Goal: Task Accomplishment & Management: Complete application form

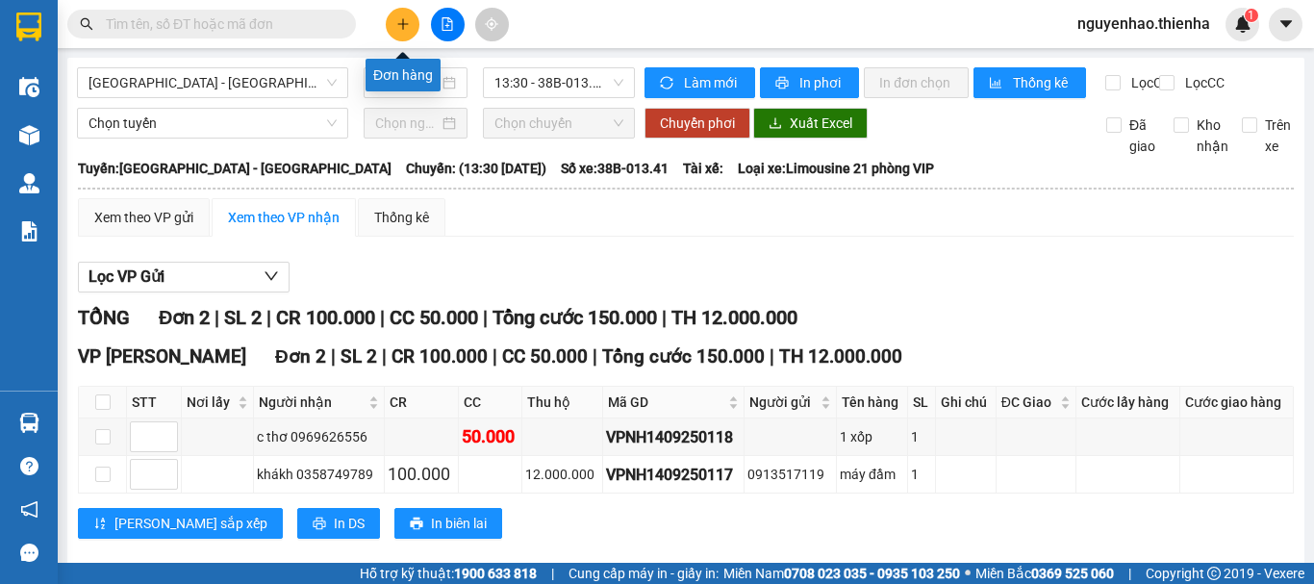
click at [401, 30] on icon "plus" at bounding box center [402, 23] width 13 height 13
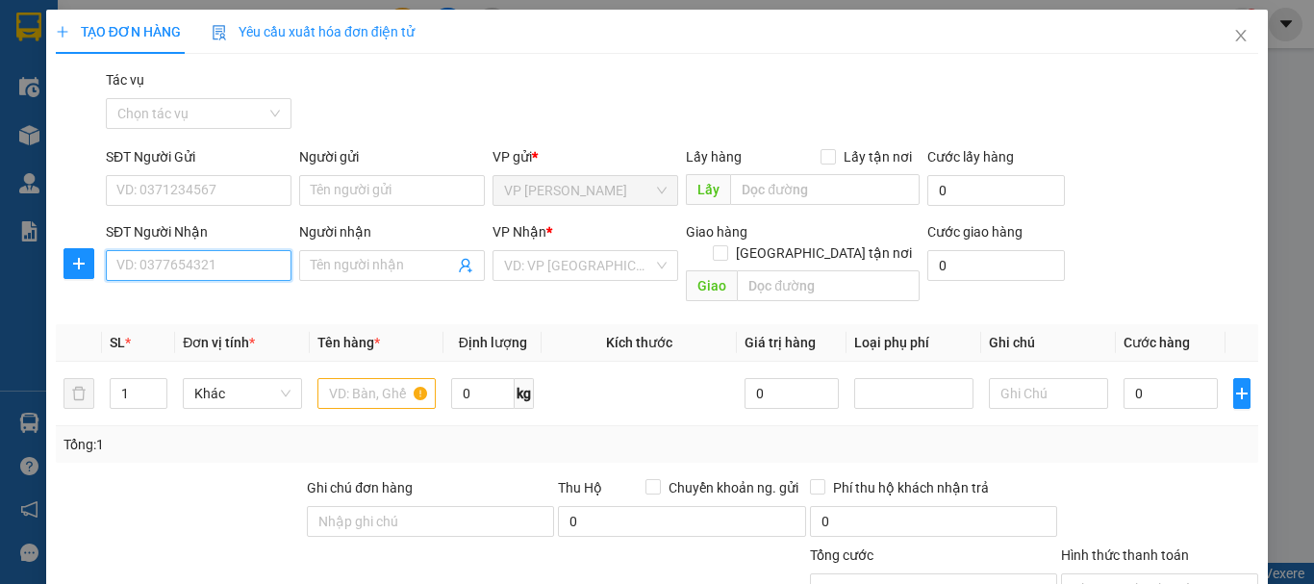
click at [257, 267] on input "SĐT Người Nhận" at bounding box center [199, 265] width 186 height 31
click at [159, 264] on input "096878321" at bounding box center [199, 265] width 186 height 31
type input "0968784321"
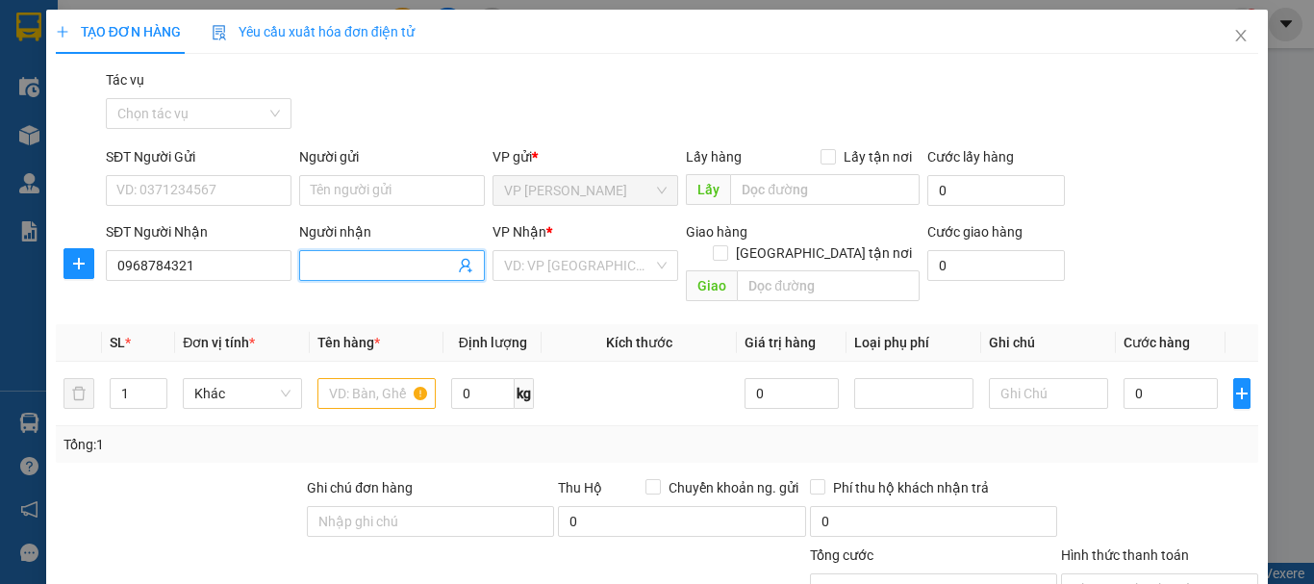
click at [357, 270] on input "Người nhận" at bounding box center [382, 265] width 143 height 21
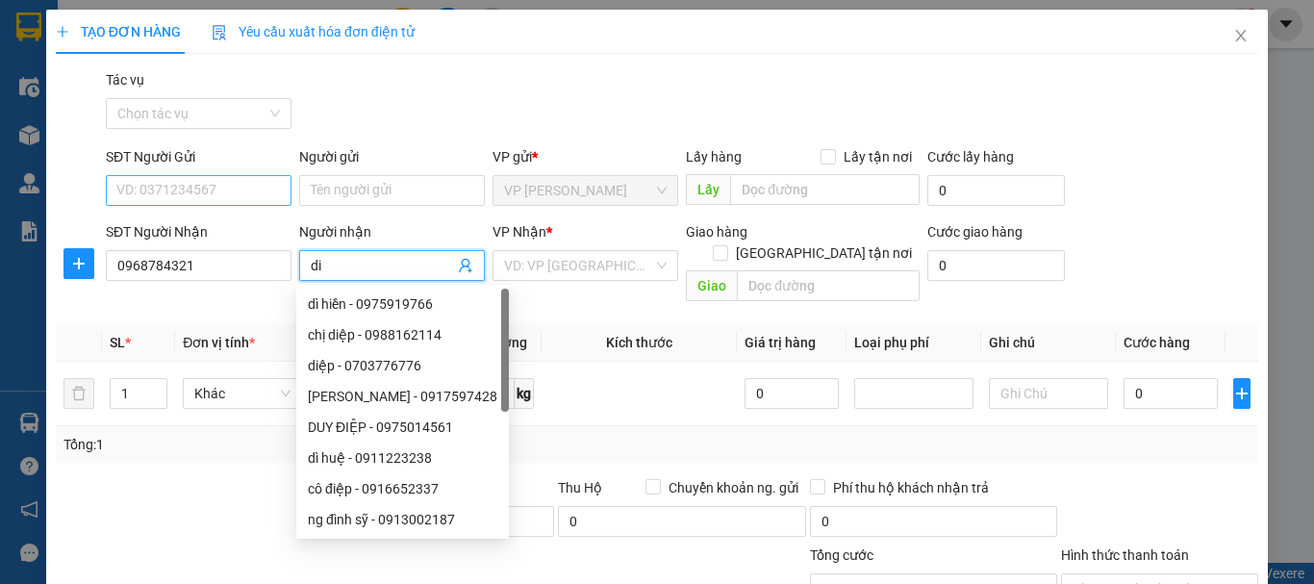
type input "di"
click at [189, 195] on input "SĐT Người Gửi" at bounding box center [199, 190] width 186 height 31
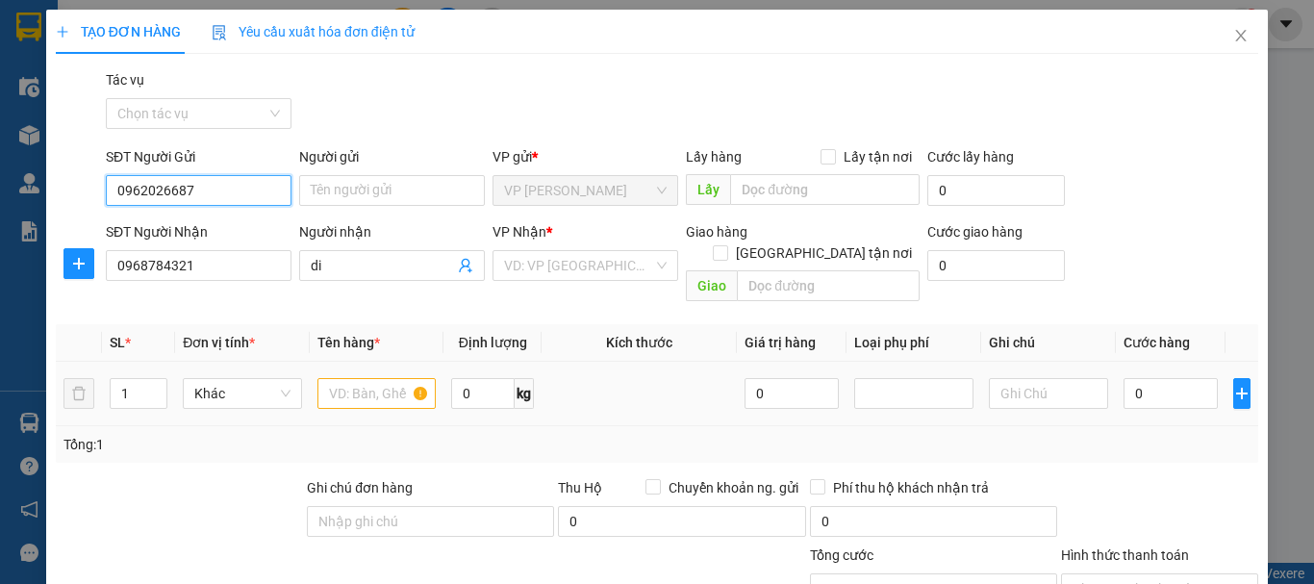
type input "0962026687"
click at [363, 378] on input "text" at bounding box center [376, 393] width 119 height 31
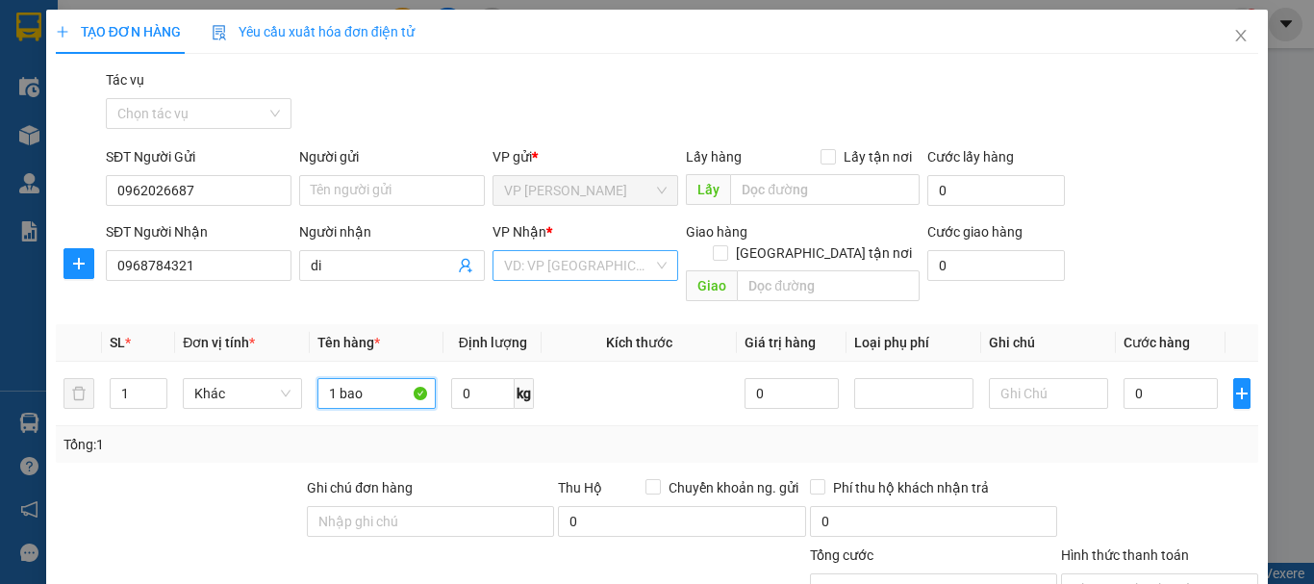
type input "1 bao"
click at [565, 264] on input "search" at bounding box center [578, 265] width 149 height 29
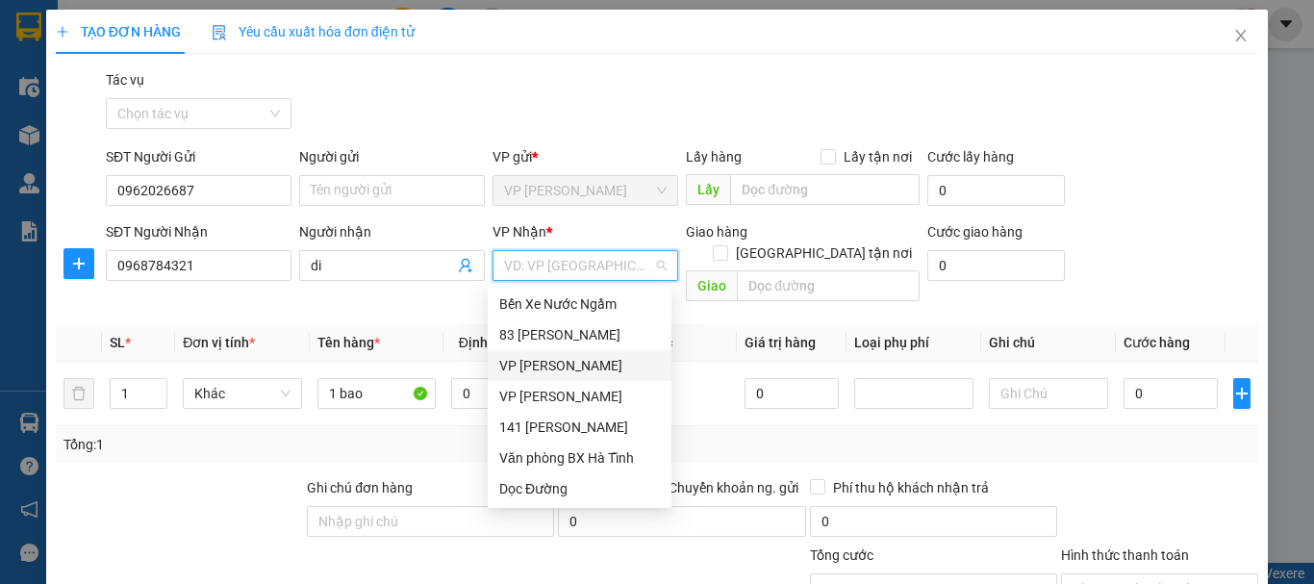
click at [545, 367] on div "VP [PERSON_NAME]" at bounding box center [579, 365] width 161 height 21
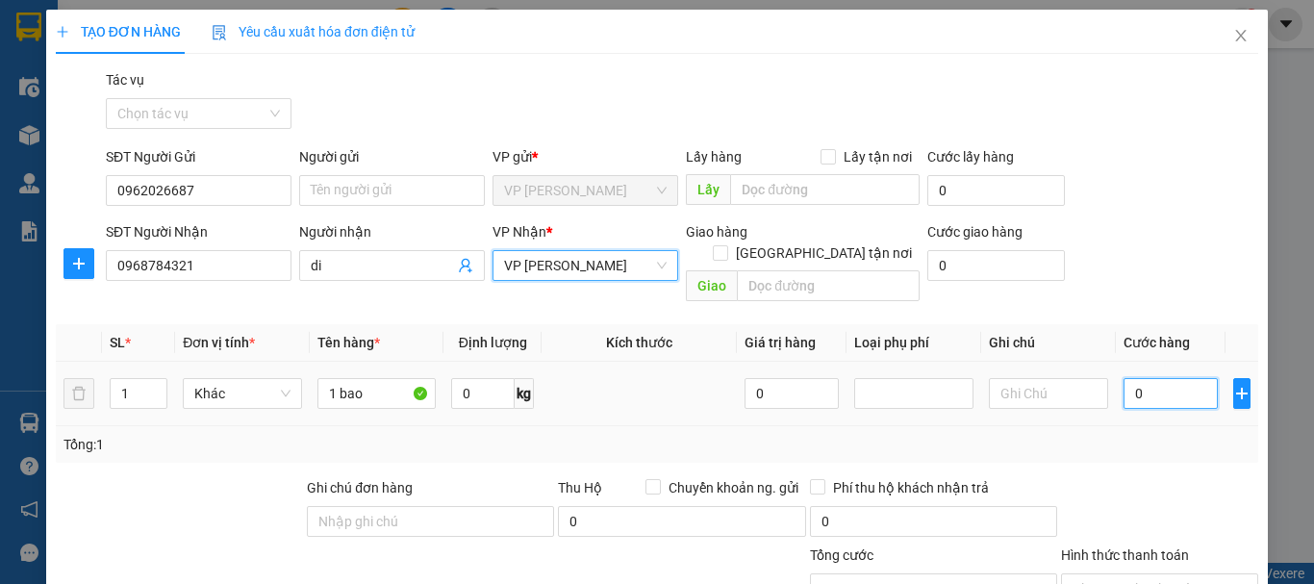
click at [1124, 378] on input "0" at bounding box center [1171, 393] width 94 height 31
type input "5"
type input "50"
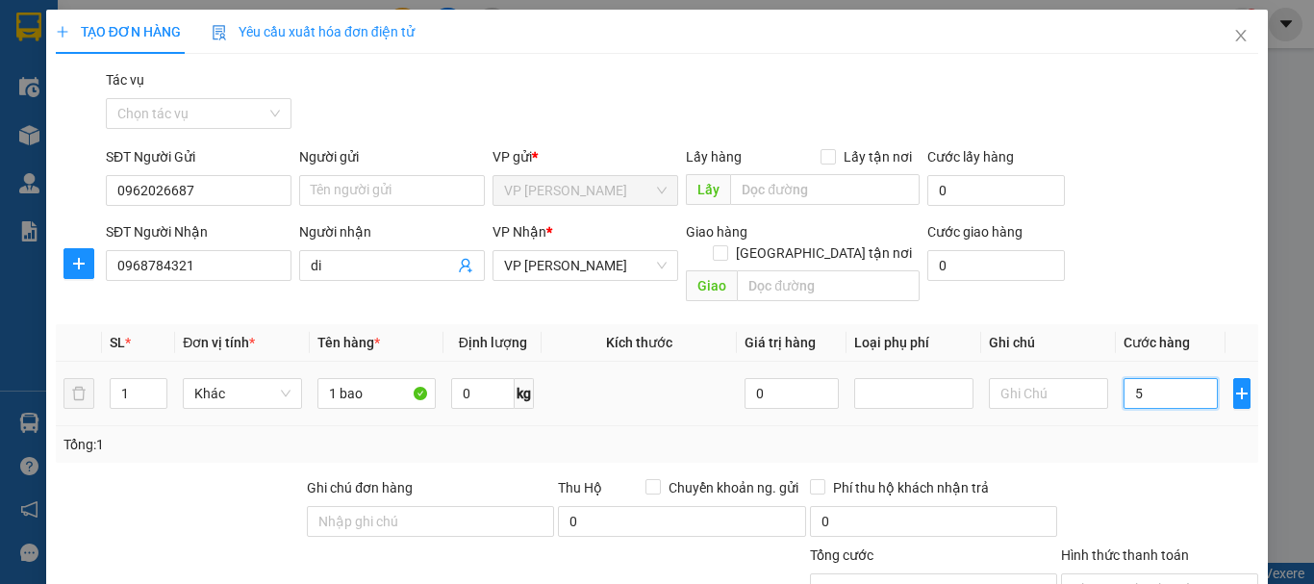
type input "50"
type input "500"
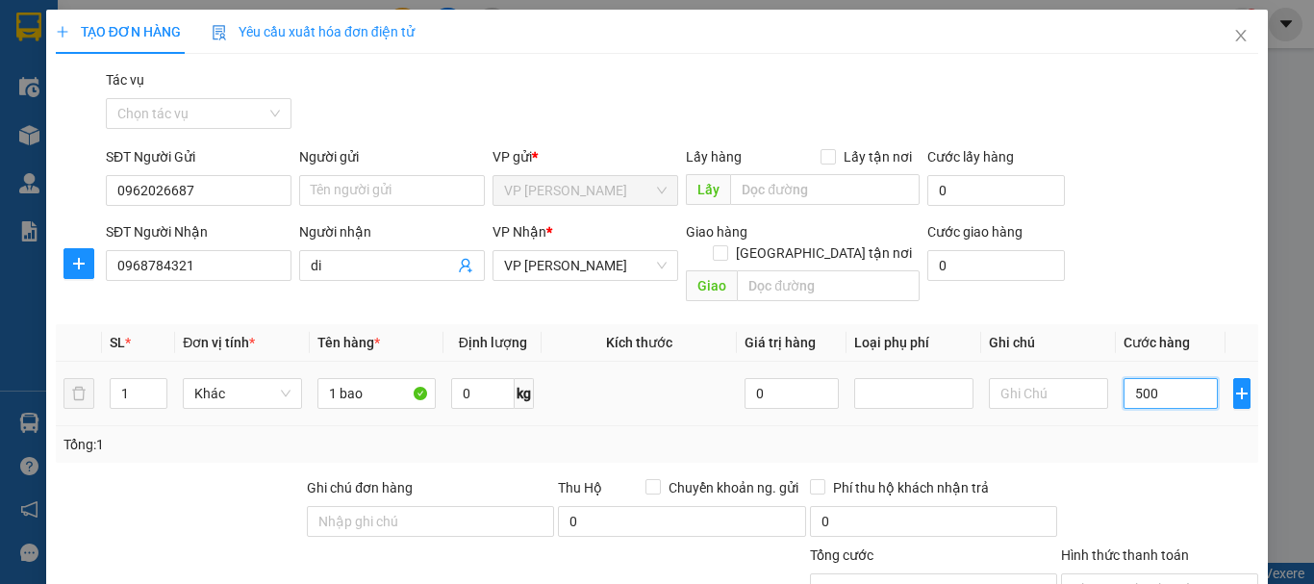
type input "5.000"
type input "50.000"
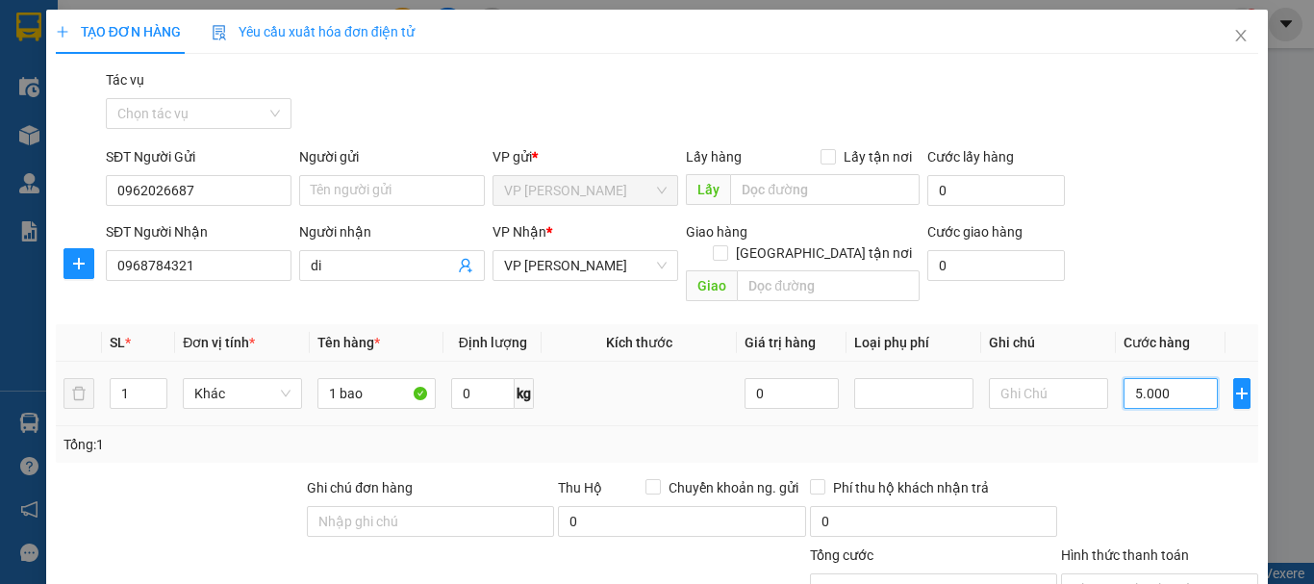
type input "50.000"
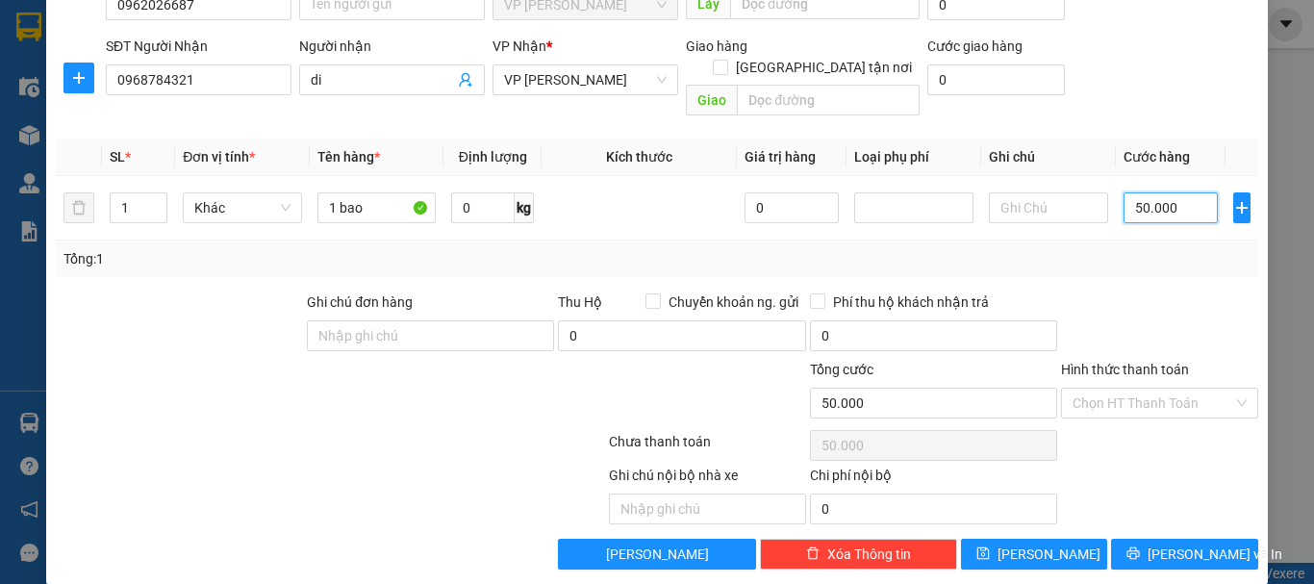
scroll to position [188, 0]
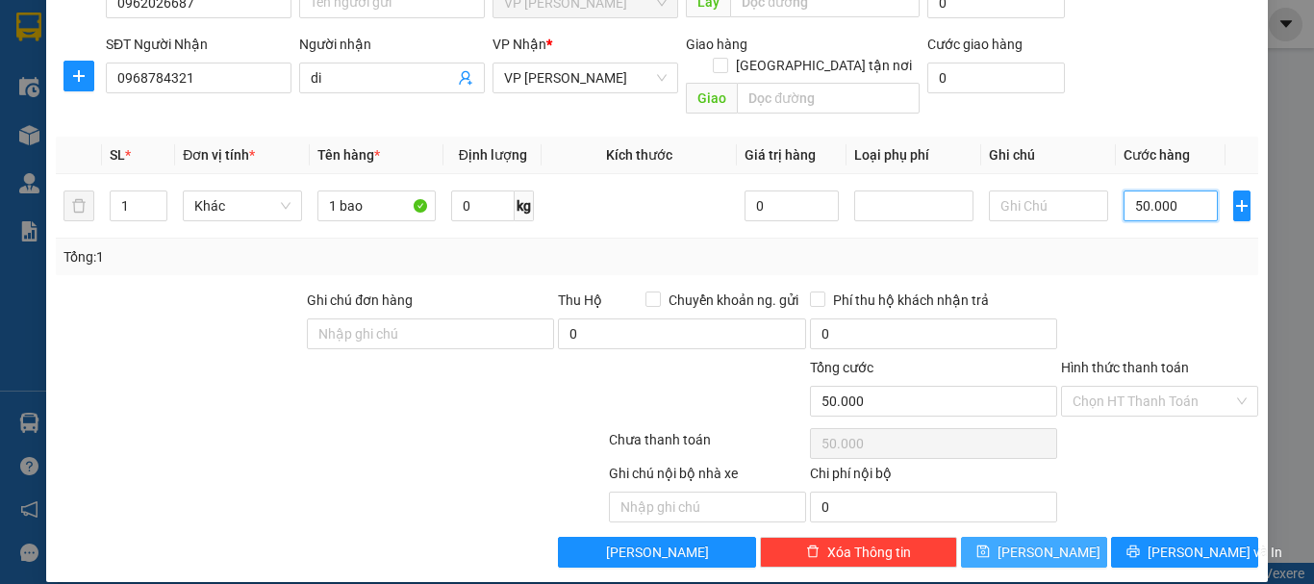
type input "50.000"
click at [1030, 542] on span "[PERSON_NAME]" at bounding box center [1049, 552] width 103 height 21
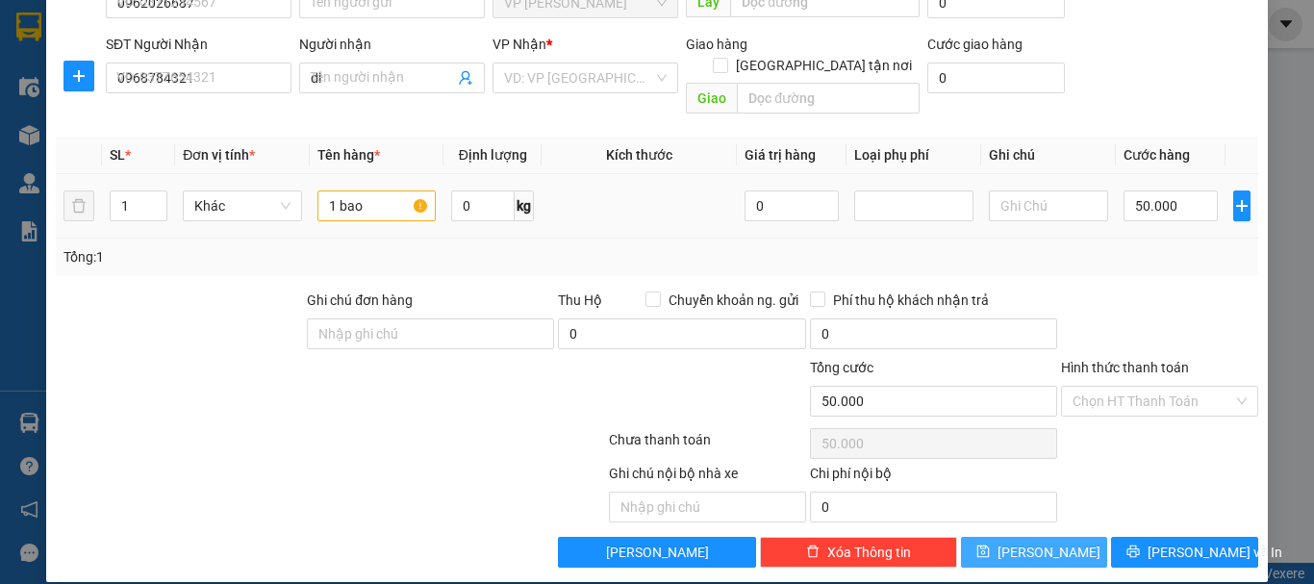
type input "0"
